Goal: Entertainment & Leisure: Consume media (video, audio)

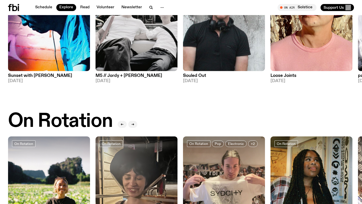
scroll to position [92, 0]
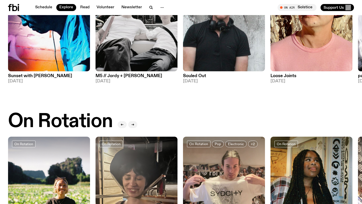
click at [137, 51] on img at bounding box center [137, 16] width 82 height 109
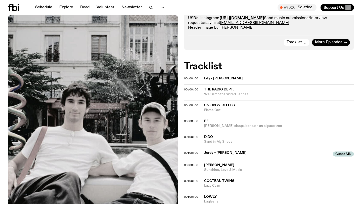
scroll to position [114, 0]
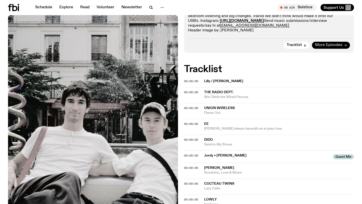
click at [301, 46] on span "More Episodes" at bounding box center [328, 45] width 27 height 4
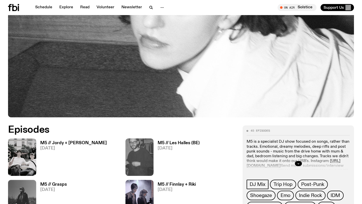
scroll to position [205, 0]
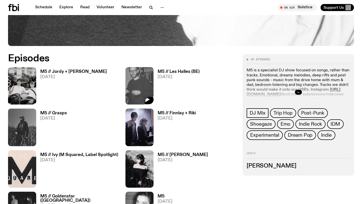
click at [141, 91] on img at bounding box center [139, 85] width 28 height 37
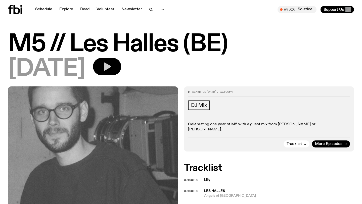
click at [112, 64] on icon "button" at bounding box center [107, 67] width 10 height 10
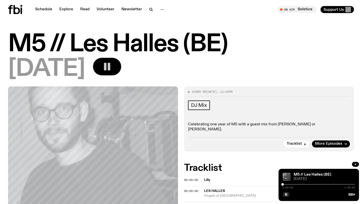
click at [286, 155] on div at bounding box center [319, 184] width 72 height 1
click at [288, 155] on div "0:05:02 1:59:59" at bounding box center [319, 186] width 72 height 6
click at [287, 155] on div at bounding box center [287, 184] width 3 height 3
click at [289, 155] on div at bounding box center [288, 184] width 3 height 3
click at [291, 155] on div at bounding box center [291, 184] width 3 height 3
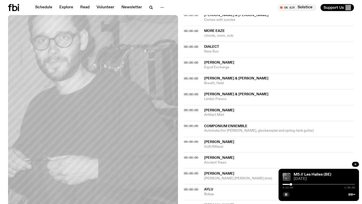
scroll to position [462, 0]
